Goal: Navigation & Orientation: Find specific page/section

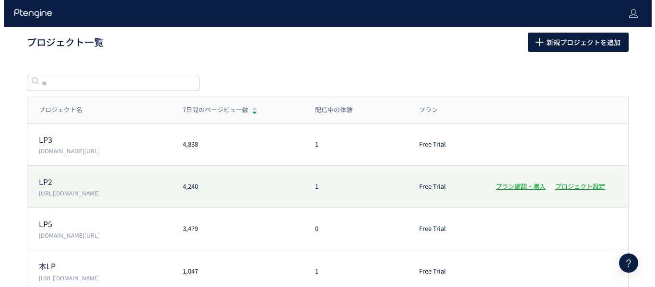
scroll to position [45, 0]
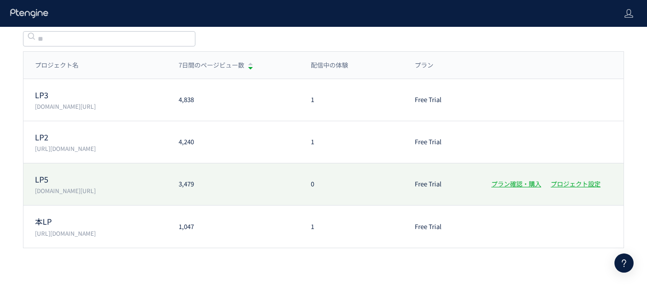
click at [311, 171] on div "LP5 [DOMAIN_NAME][URL] 3,479 0 Free Trial プラン確認・購入 プロジェクト設定" at bounding box center [323, 184] width 601 height 42
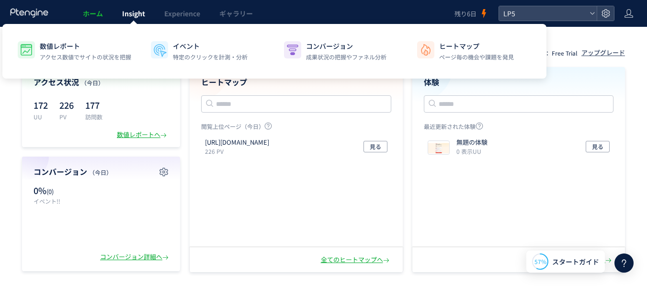
click at [140, 18] on span "Insight" at bounding box center [133, 14] width 23 height 10
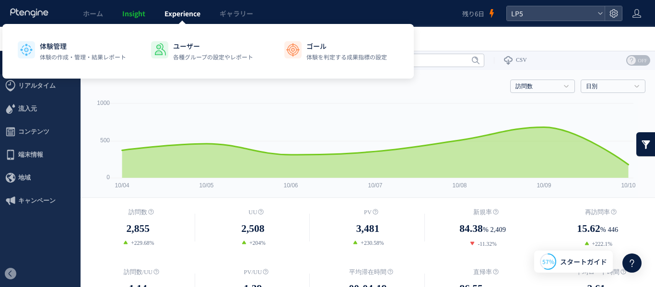
click at [176, 11] on span "Experience" at bounding box center [182, 14] width 36 height 10
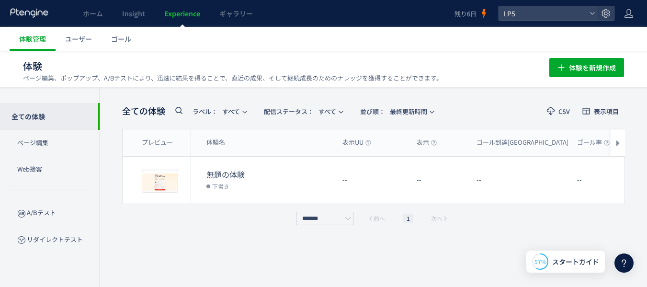
click at [195, 11] on span "Experience" at bounding box center [182, 14] width 36 height 10
click at [198, 15] on span "Experience" at bounding box center [182, 14] width 36 height 10
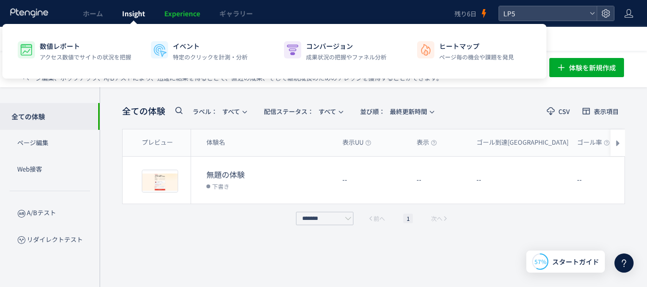
click at [139, 8] on link "Insight" at bounding box center [134, 13] width 42 height 27
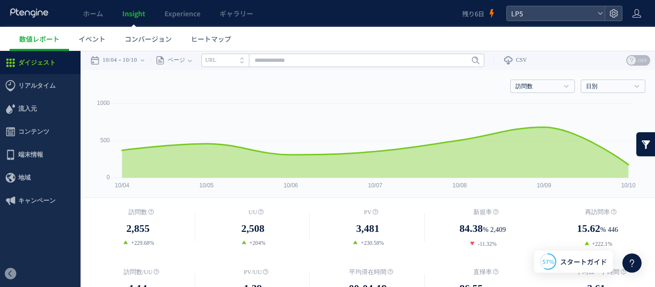
click at [40, 12] on icon at bounding box center [30, 13] width 40 height 10
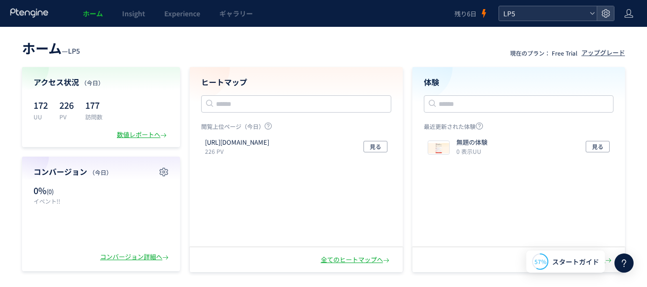
click at [543, 19] on span "LP5" at bounding box center [543, 13] width 85 height 14
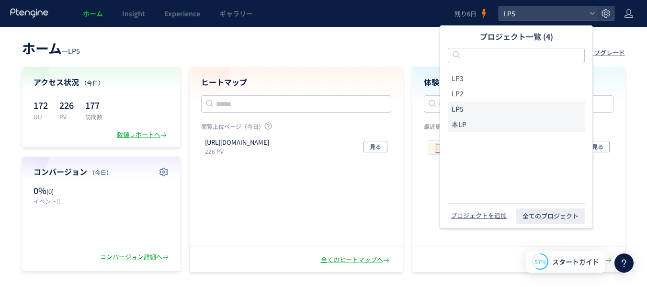
click at [480, 122] on li "本LP" at bounding box center [516, 124] width 137 height 15
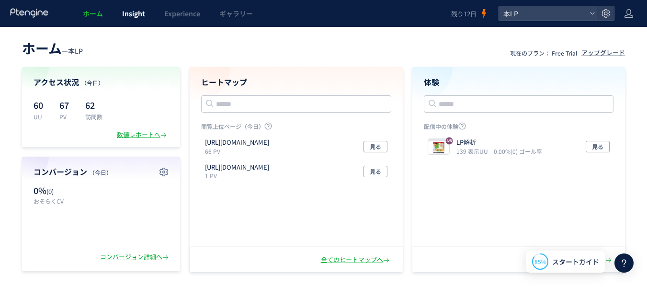
click at [134, 7] on link "Insight" at bounding box center [134, 13] width 42 height 27
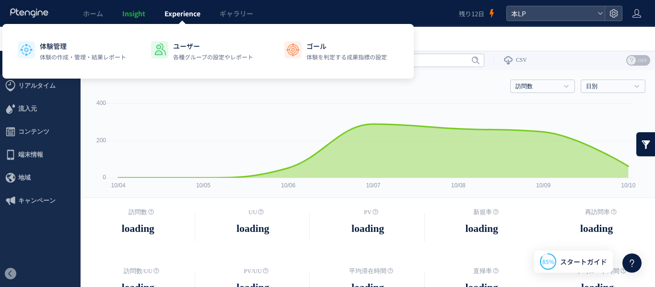
click at [183, 16] on span "Experience" at bounding box center [182, 14] width 36 height 10
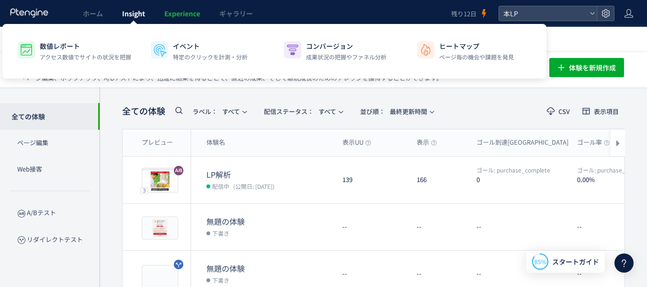
click at [150, 14] on link "Insight" at bounding box center [134, 13] width 42 height 27
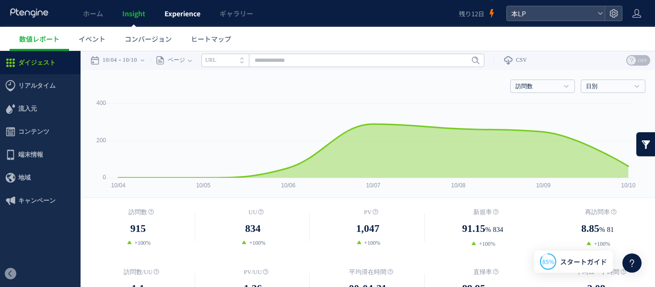
click at [187, 19] on link "Experience" at bounding box center [182, 13] width 55 height 27
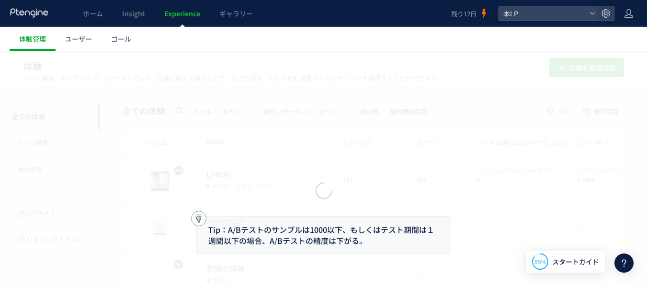
click at [139, 13] on div at bounding box center [323, 143] width 647 height 287
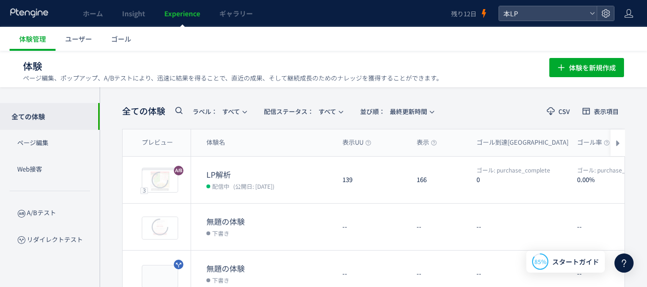
click at [140, 13] on span "Insight" at bounding box center [133, 14] width 23 height 10
